Goal: Download file/media

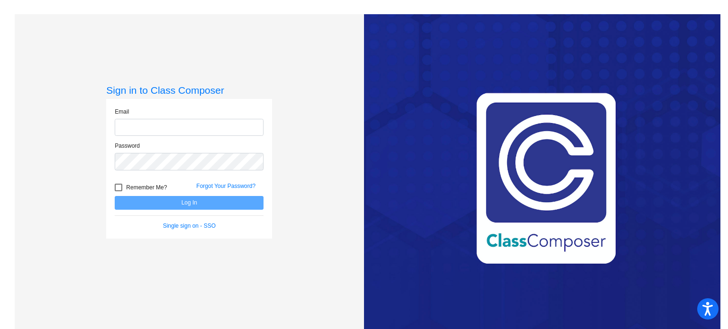
type input "[EMAIL_ADDRESS][DOMAIN_NAME]"
click at [162, 200] on button "Log In" at bounding box center [189, 203] width 149 height 14
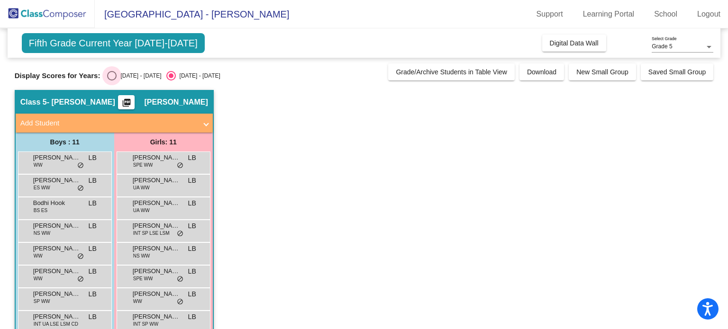
click at [110, 79] on div "Select an option" at bounding box center [111, 75] width 9 height 9
click at [111, 81] on input "[DATE] - [DATE]" at bounding box center [111, 81] width 0 height 0
radio input "true"
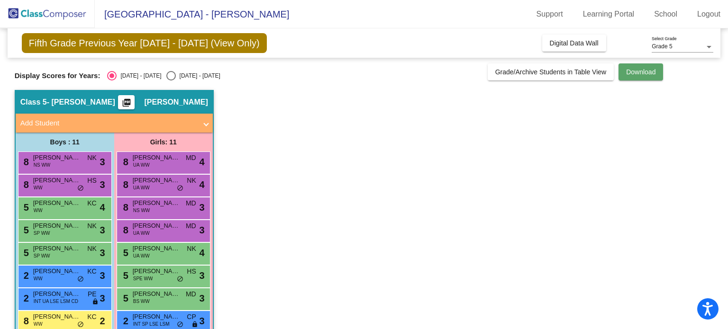
click at [631, 74] on span "Download" at bounding box center [640, 72] width 29 height 8
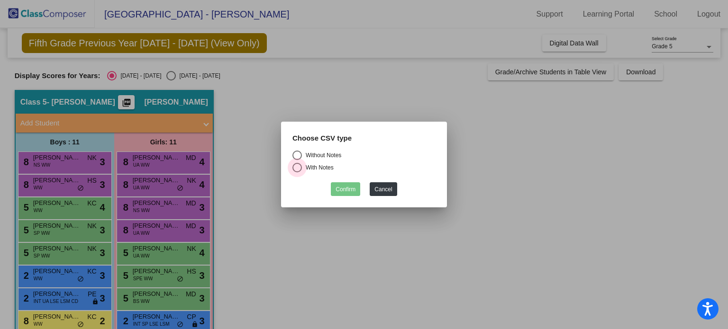
click at [299, 168] on div "Select an option" at bounding box center [296, 167] width 9 height 9
click at [297, 172] on input "With Notes" at bounding box center [297, 172] width 0 height 0
radio input "true"
click at [348, 189] on button "Confirm" at bounding box center [345, 189] width 29 height 14
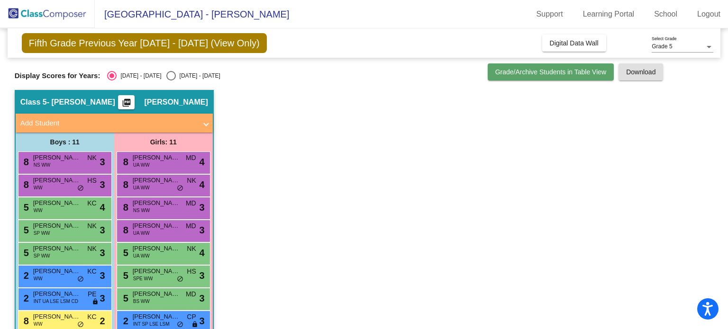
click at [509, 73] on span "Grade/Archive Students in Table View" at bounding box center [550, 72] width 111 height 8
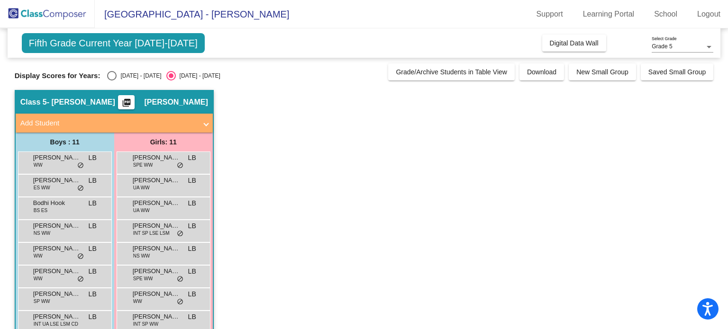
click at [112, 77] on div "Select an option" at bounding box center [111, 75] width 9 height 9
click at [112, 81] on input "[DATE] - [DATE]" at bounding box center [111, 81] width 0 height 0
radio input "true"
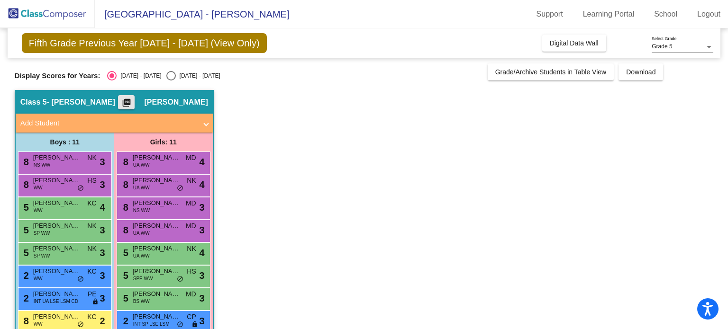
click at [132, 102] on mat-icon "picture_as_pdf" at bounding box center [126, 104] width 11 height 13
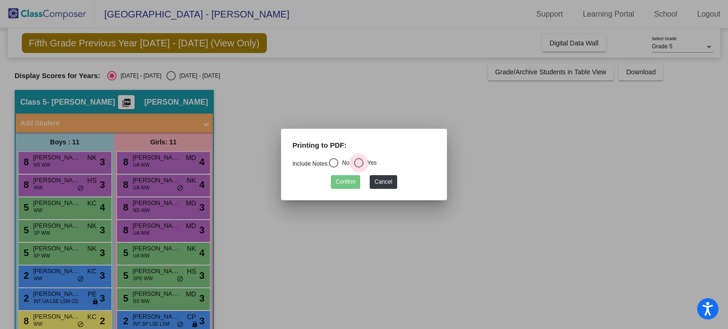
click at [360, 162] on div "Select an option" at bounding box center [358, 162] width 9 height 9
click at [359, 168] on input "Yes" at bounding box center [358, 168] width 0 height 0
radio input "true"
click at [347, 181] on button "Confirm" at bounding box center [345, 182] width 29 height 14
